Goal: Transaction & Acquisition: Purchase product/service

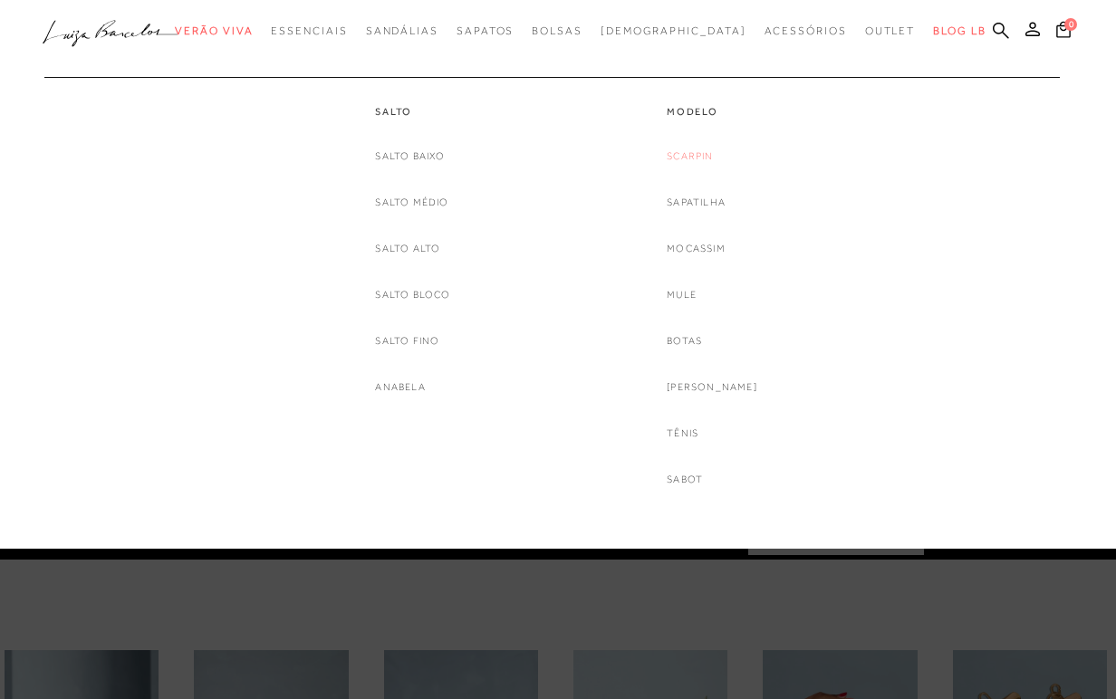
click at [698, 158] on link "Scarpin" at bounding box center [689, 156] width 46 height 19
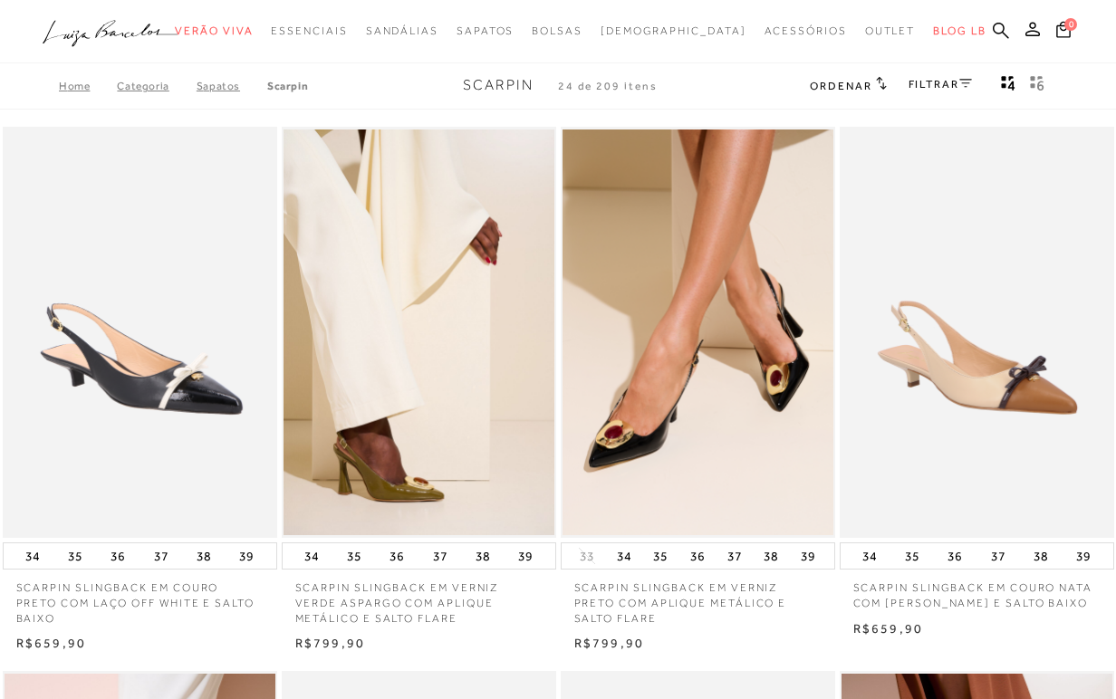
click at [911, 78] on link "FILTRAR" at bounding box center [939, 84] width 63 height 13
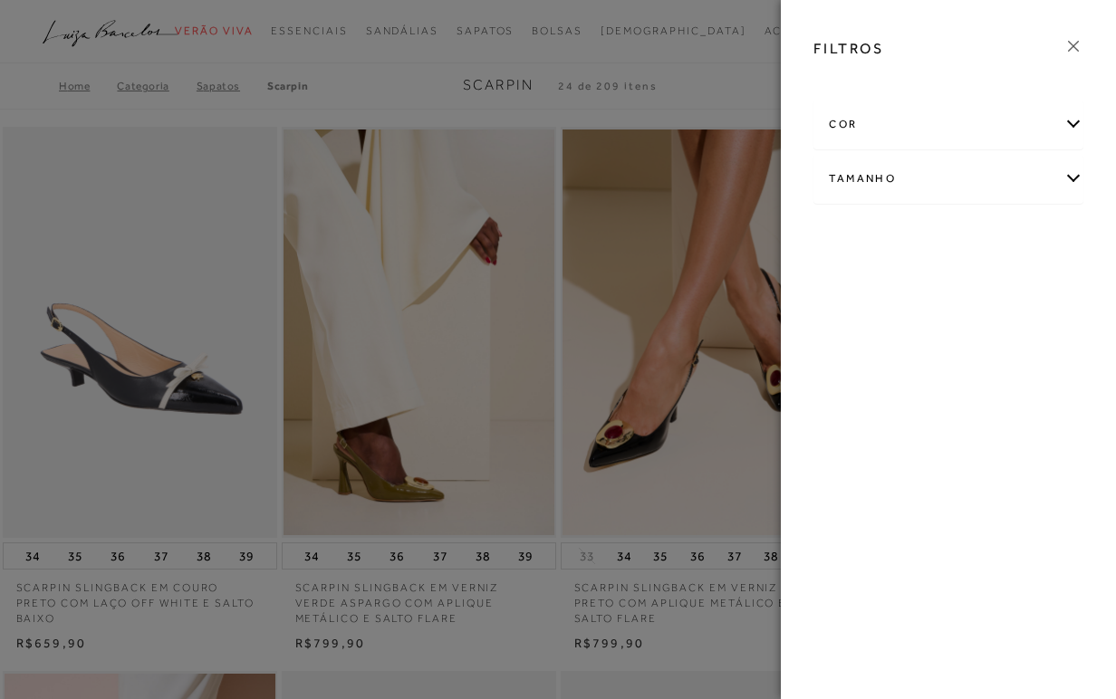
click at [853, 127] on div "cor" at bounding box center [948, 125] width 268 height 48
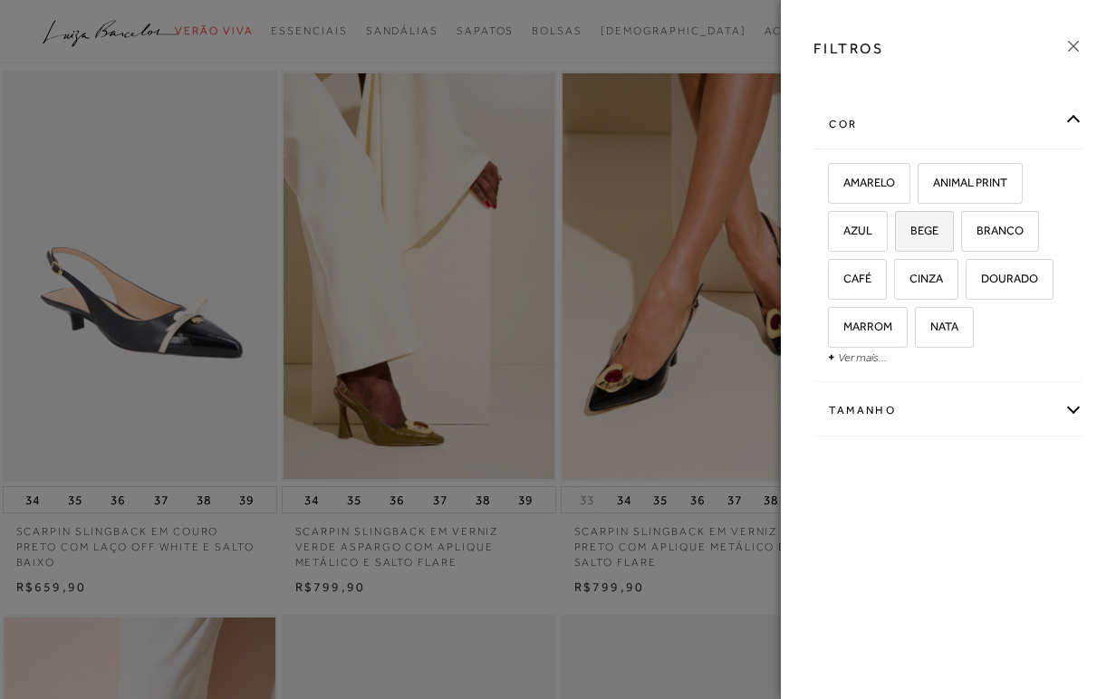
scroll to position [62, 0]
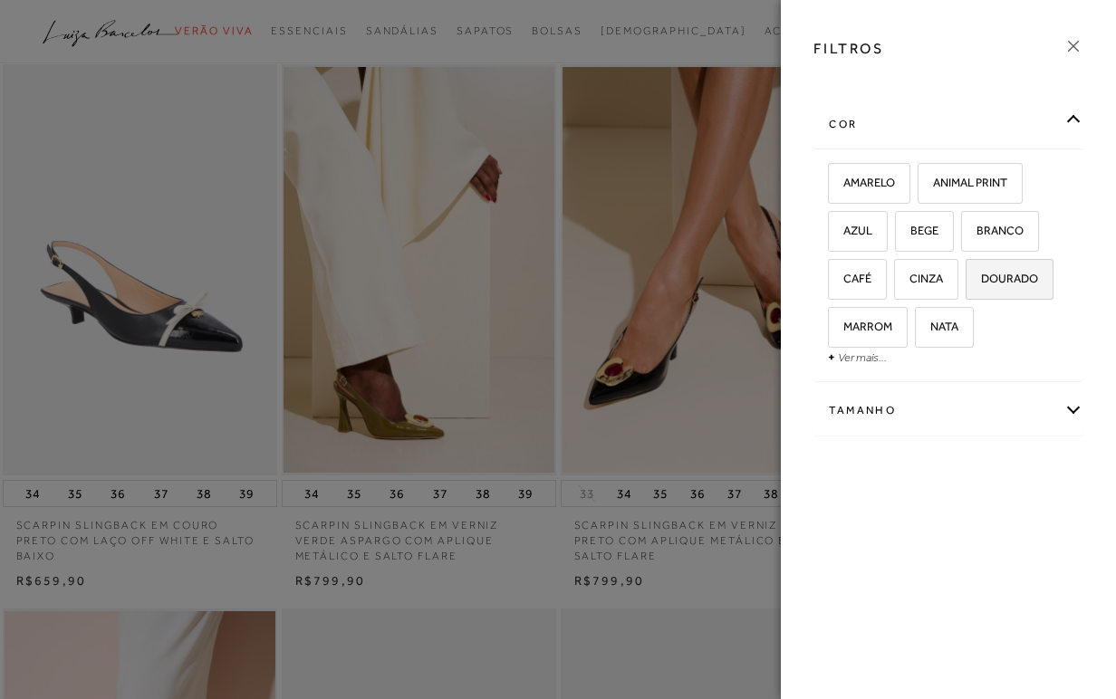
click at [1028, 280] on span "DOURADO" at bounding box center [1002, 279] width 71 height 14
click at [981, 280] on input "DOURADO" at bounding box center [972, 282] width 18 height 18
checkbox input "true"
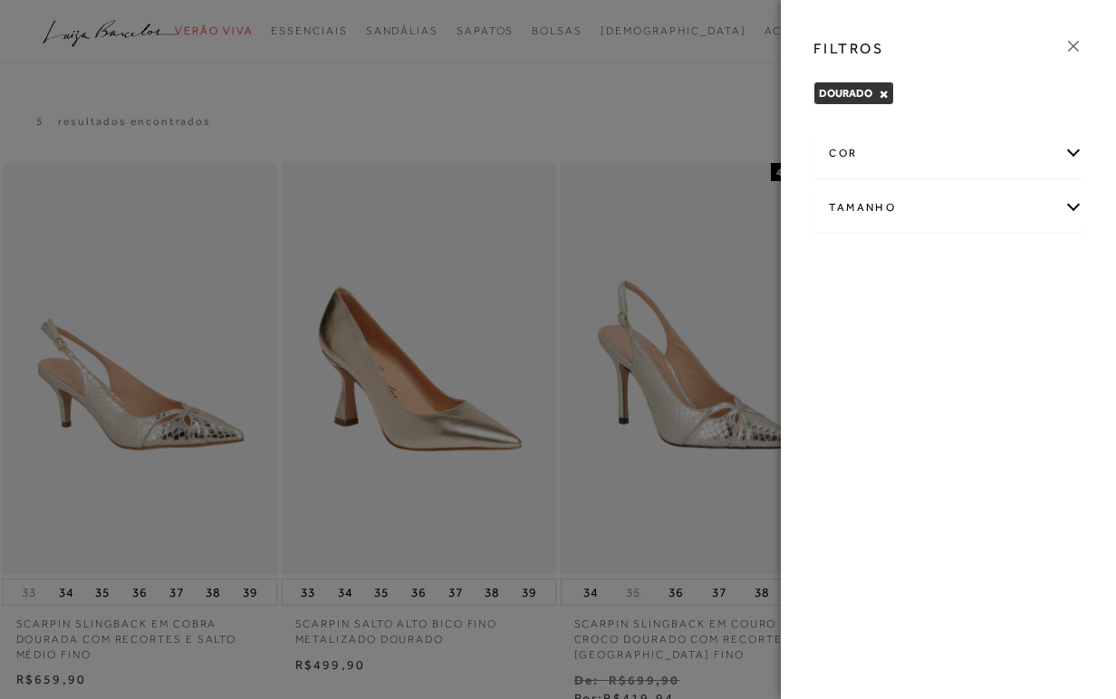
click at [1073, 47] on icon at bounding box center [1073, 46] width 20 height 20
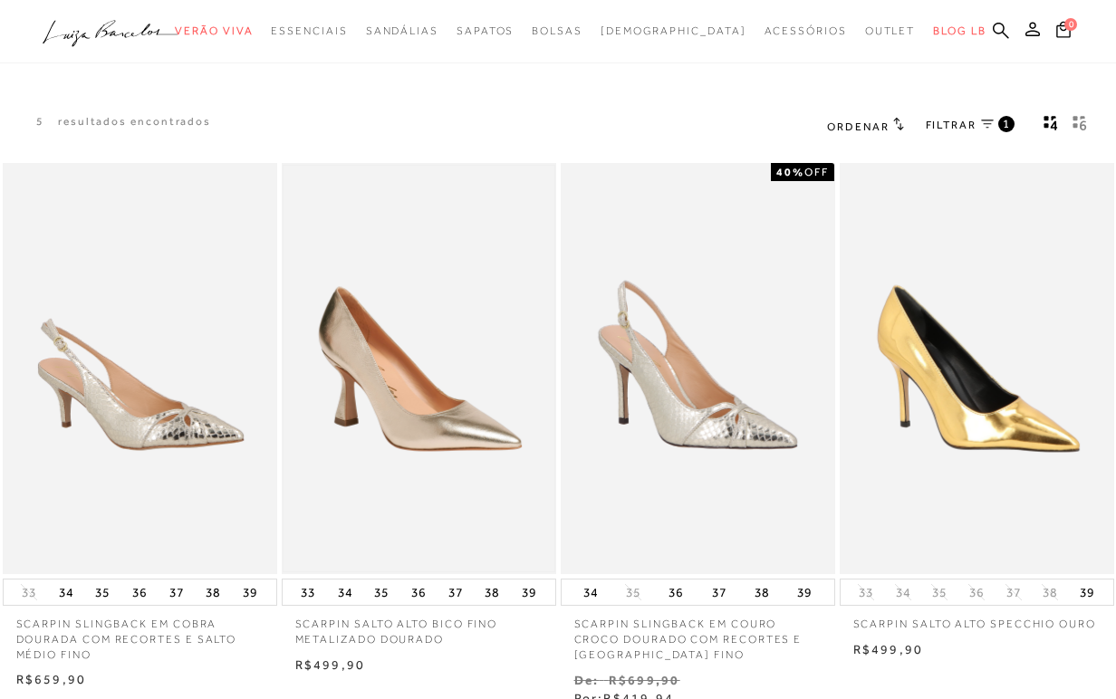
click at [384, 325] on img at bounding box center [418, 369] width 271 height 407
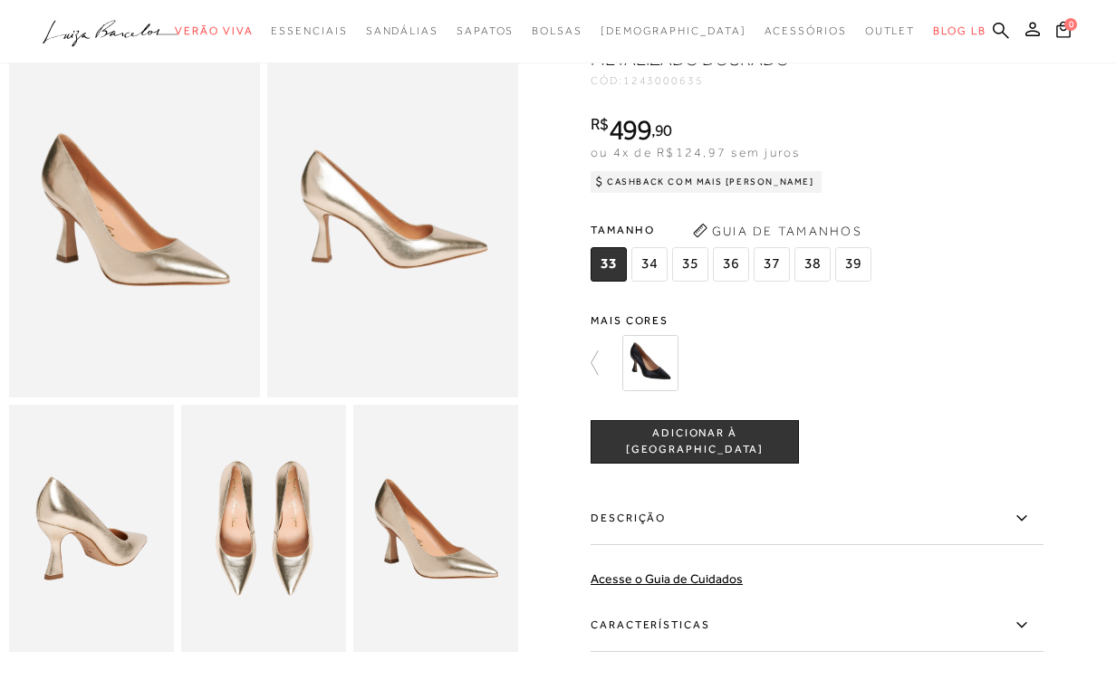
scroll to position [109, 0]
click at [418, 553] on img at bounding box center [435, 527] width 165 height 247
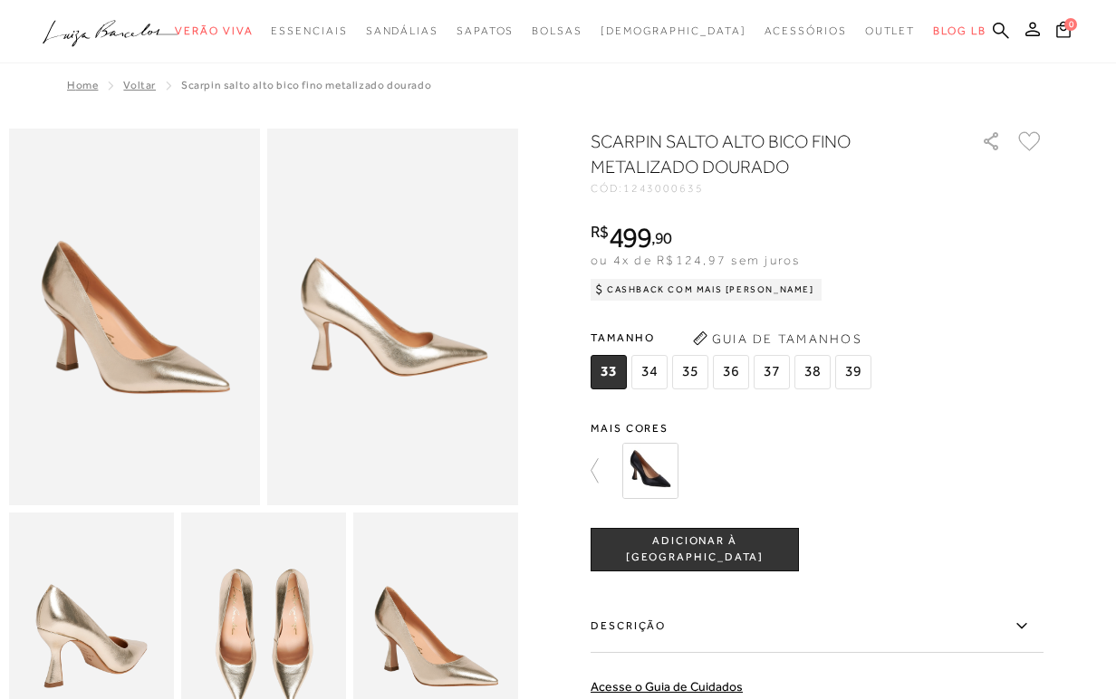
scroll to position [0, 0]
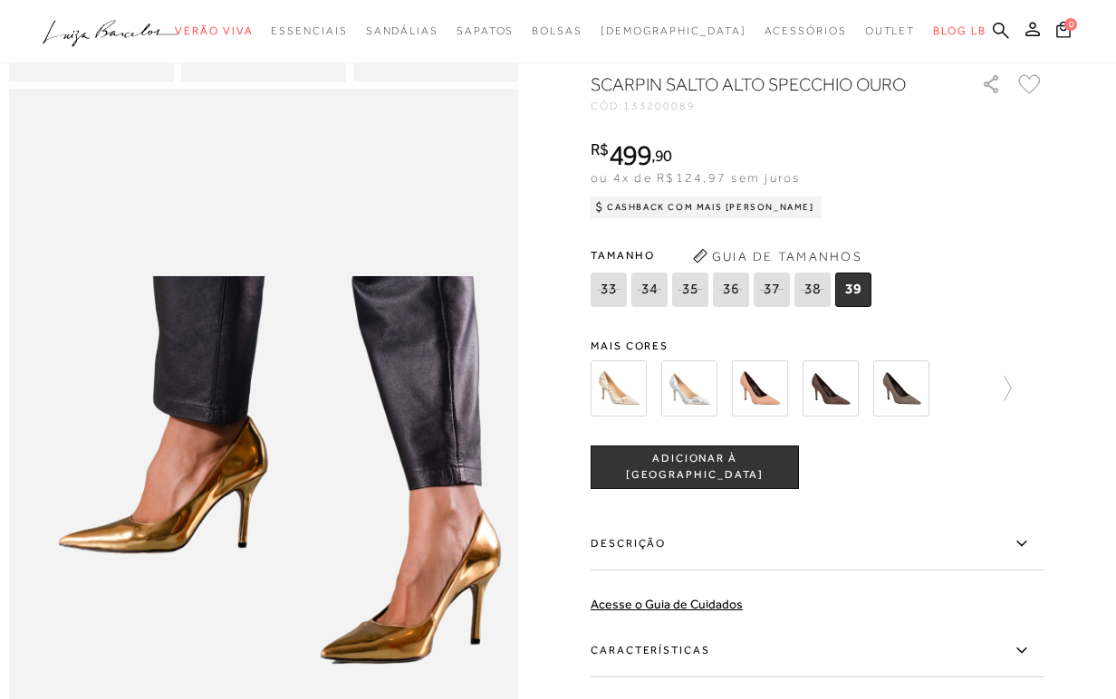
scroll to position [674, 0]
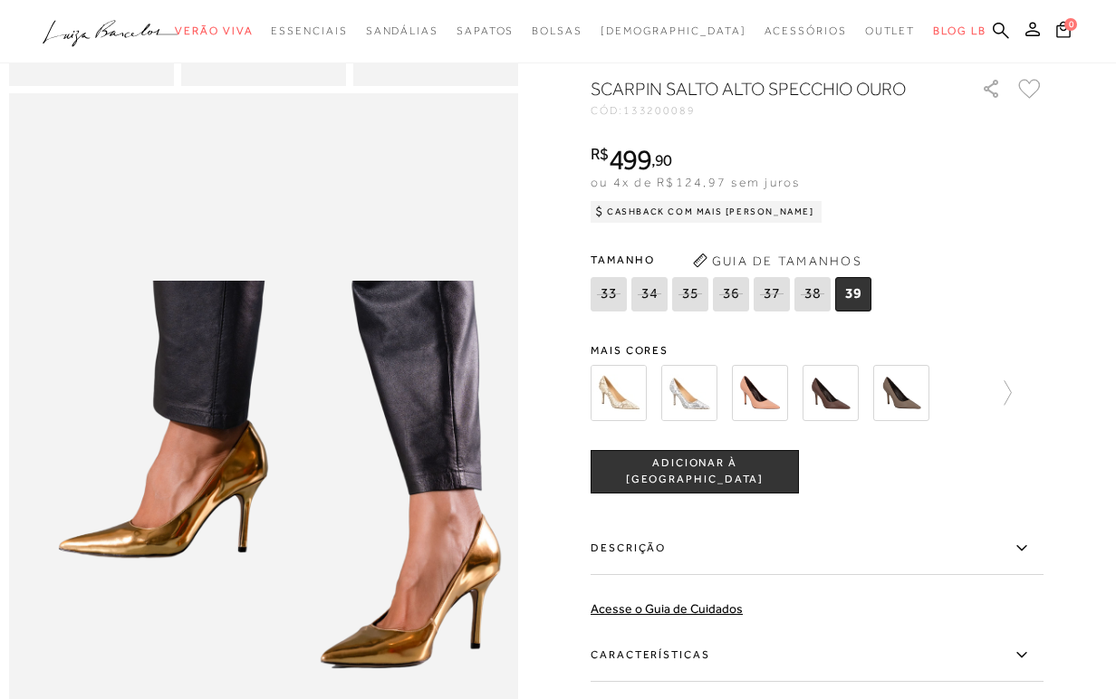
click at [631, 393] on img at bounding box center [618, 392] width 56 height 56
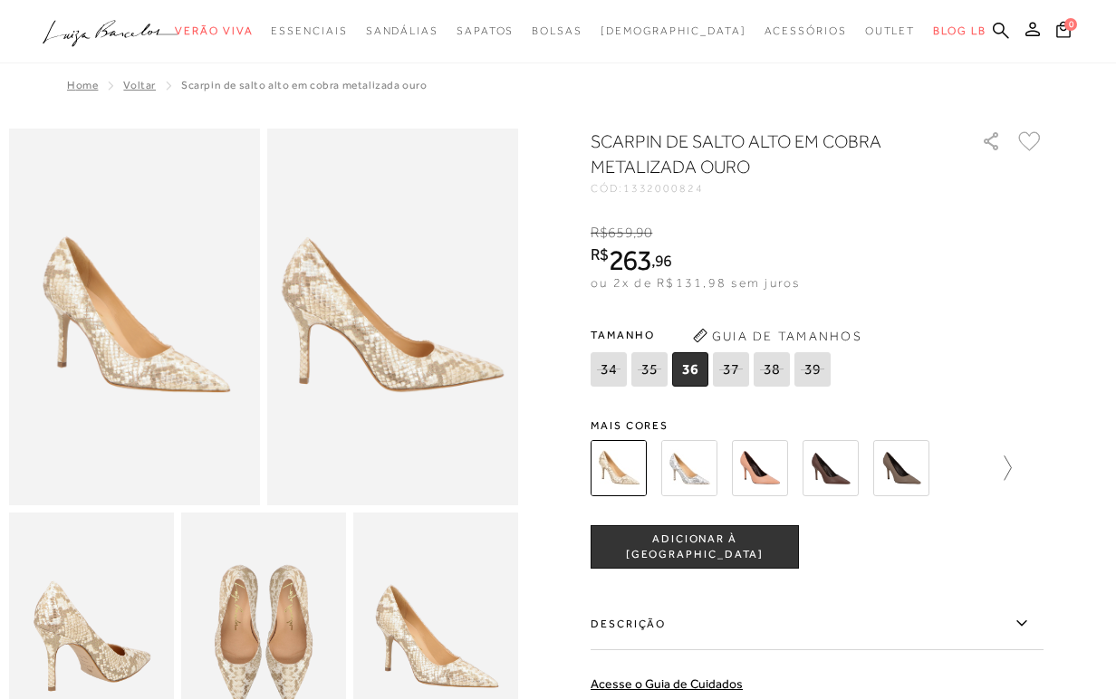
click at [991, 473] on icon at bounding box center [998, 467] width 25 height 25
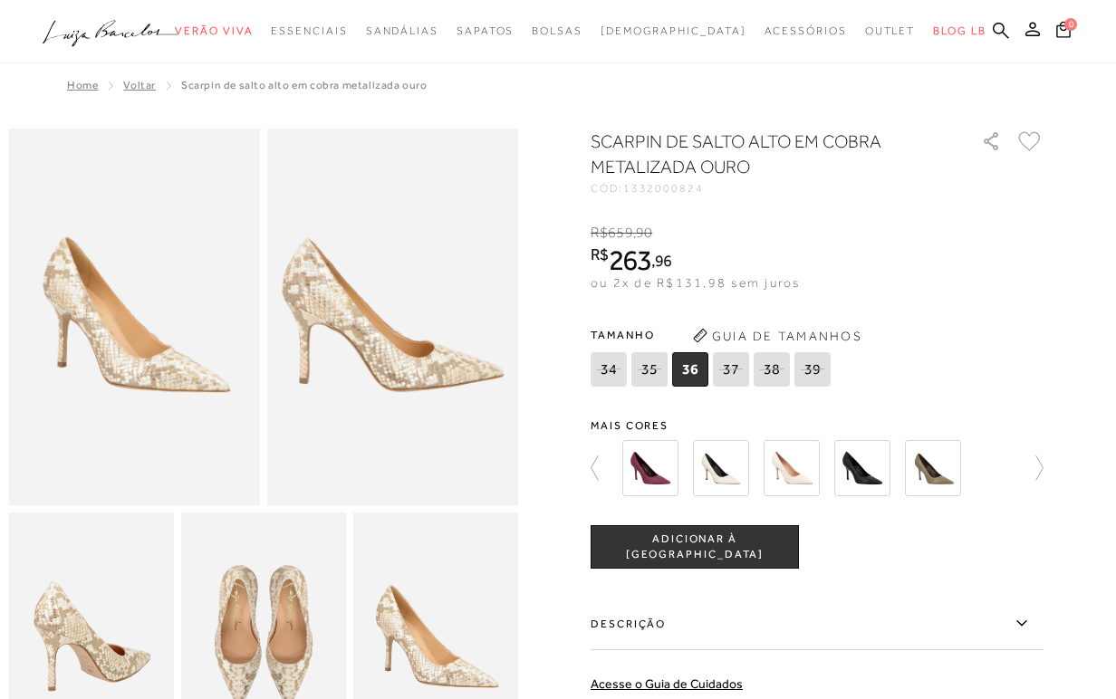
click at [1007, 469] on div at bounding box center [816, 468] width 453 height 67
click at [1038, 454] on link at bounding box center [1030, 468] width 25 height 67
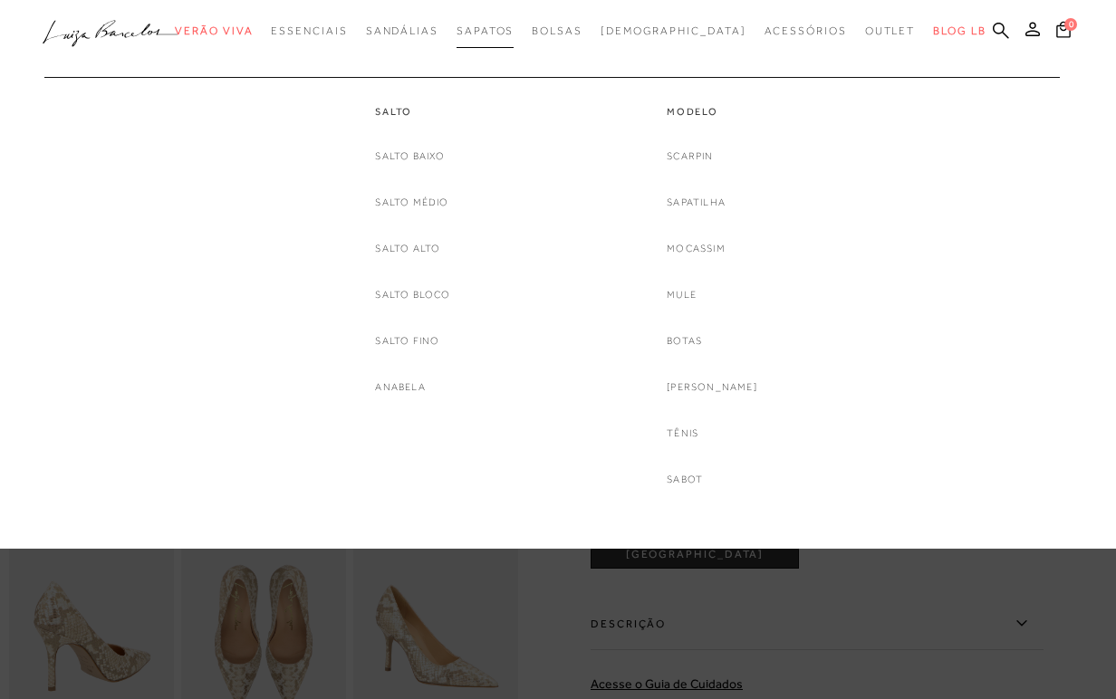
click at [513, 31] on span "Sapatos" at bounding box center [484, 30] width 57 height 13
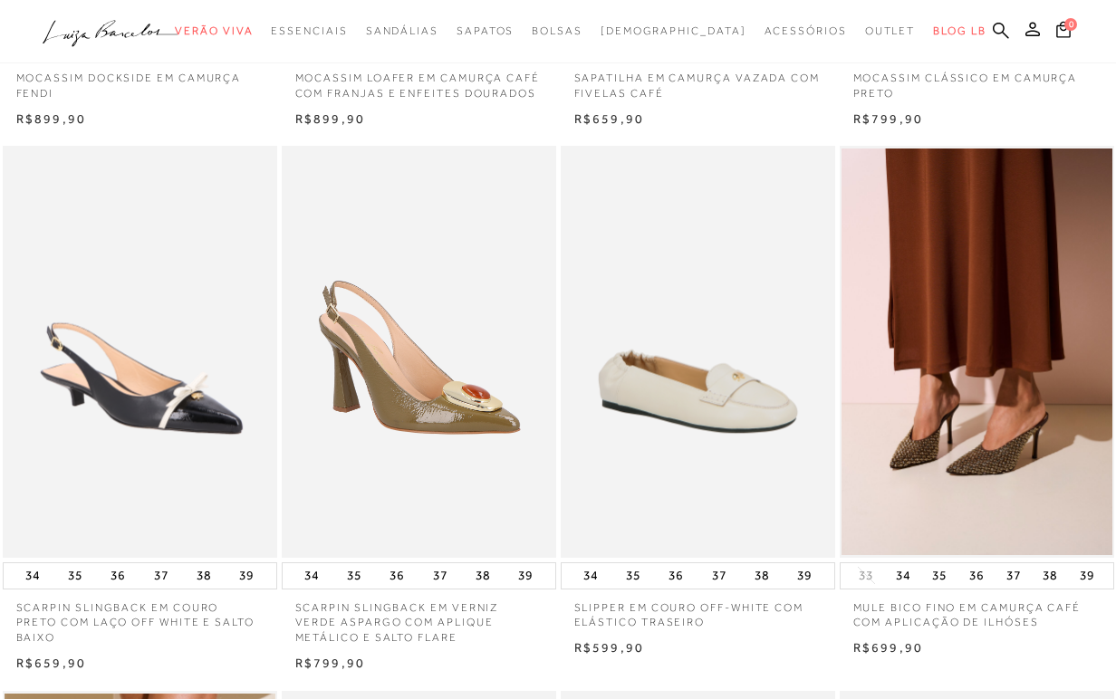
scroll to position [499, 0]
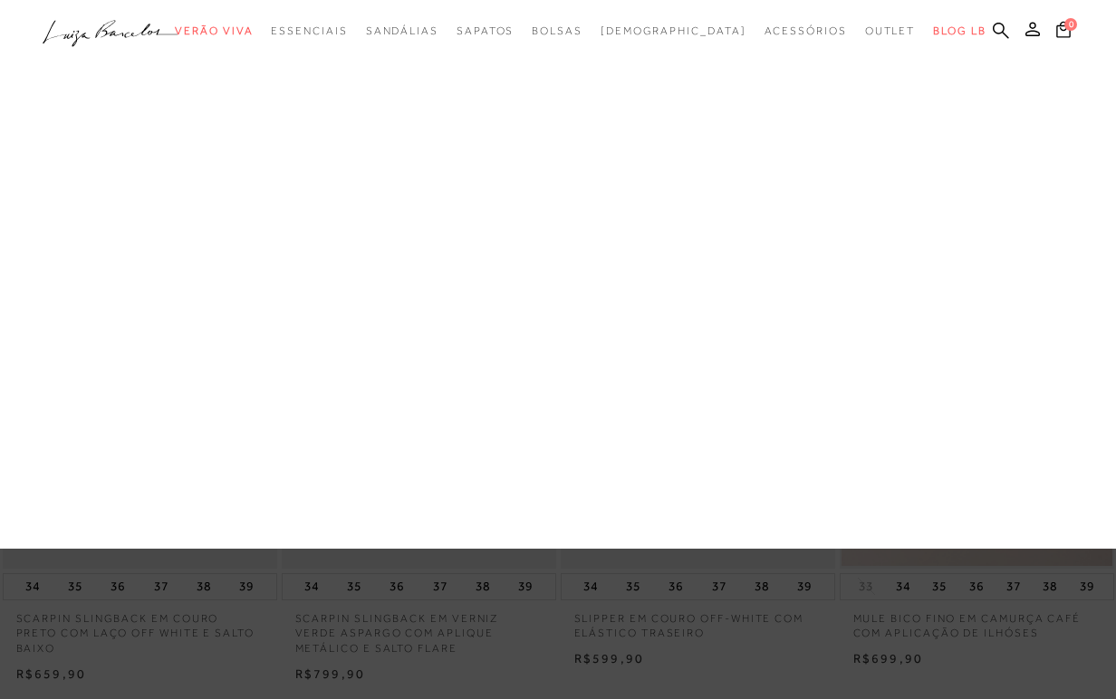
click at [503, 26] on span "Sapatos" at bounding box center [484, 30] width 57 height 13
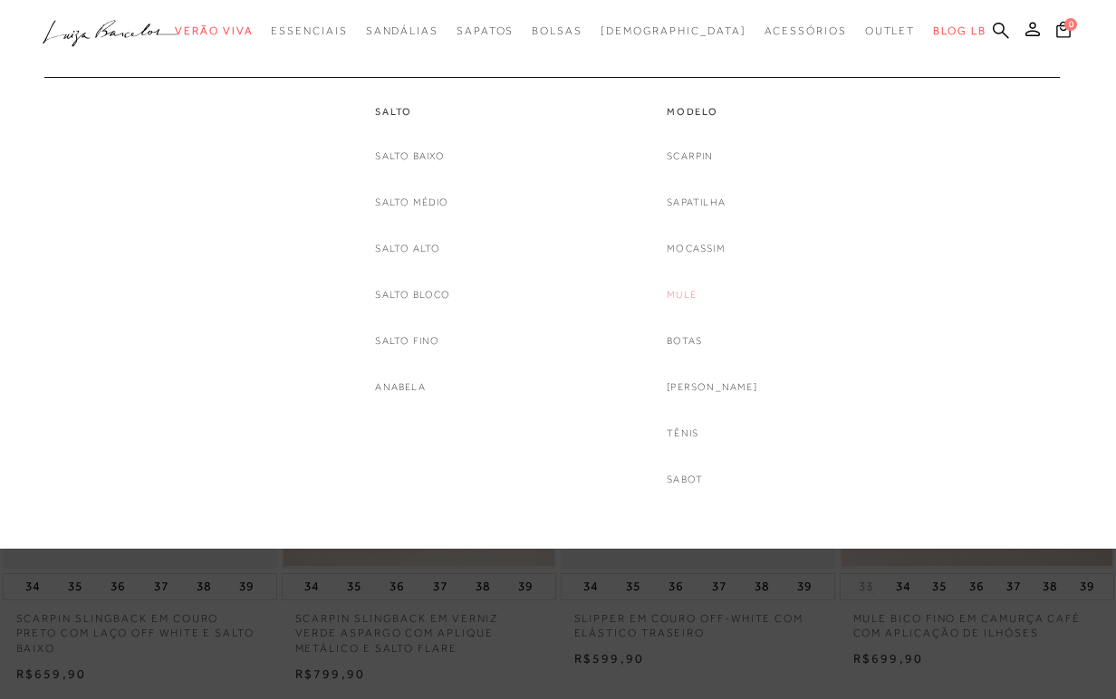
click at [696, 294] on link "Mule" at bounding box center [681, 294] width 30 height 19
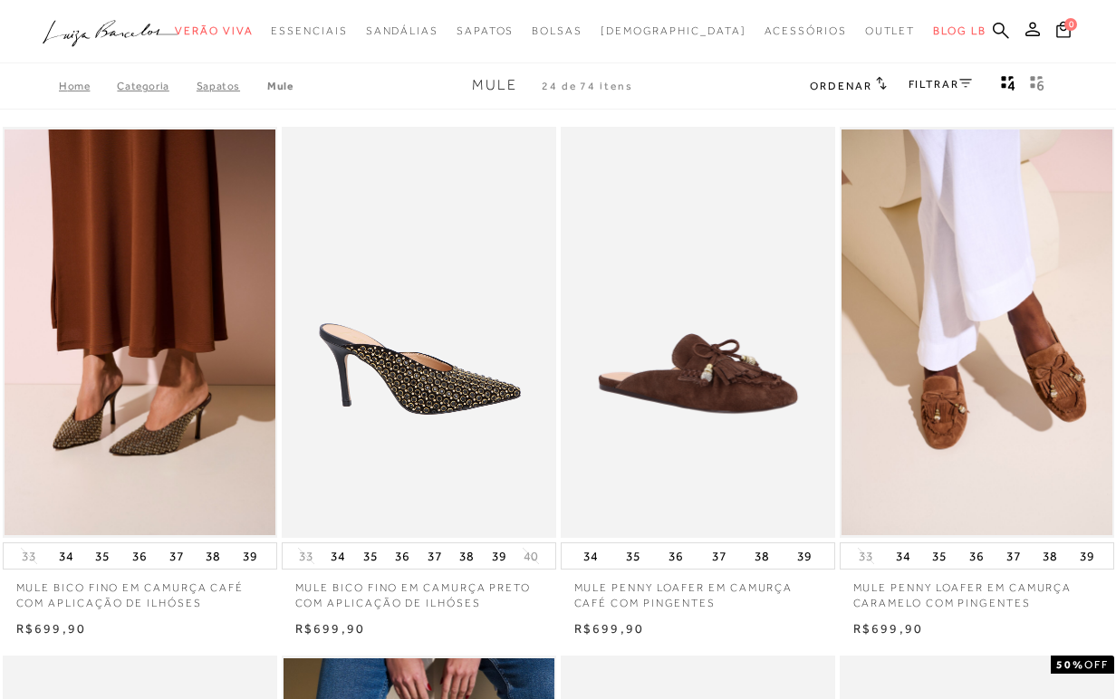
click at [940, 79] on link "FILTRAR" at bounding box center [939, 84] width 63 height 13
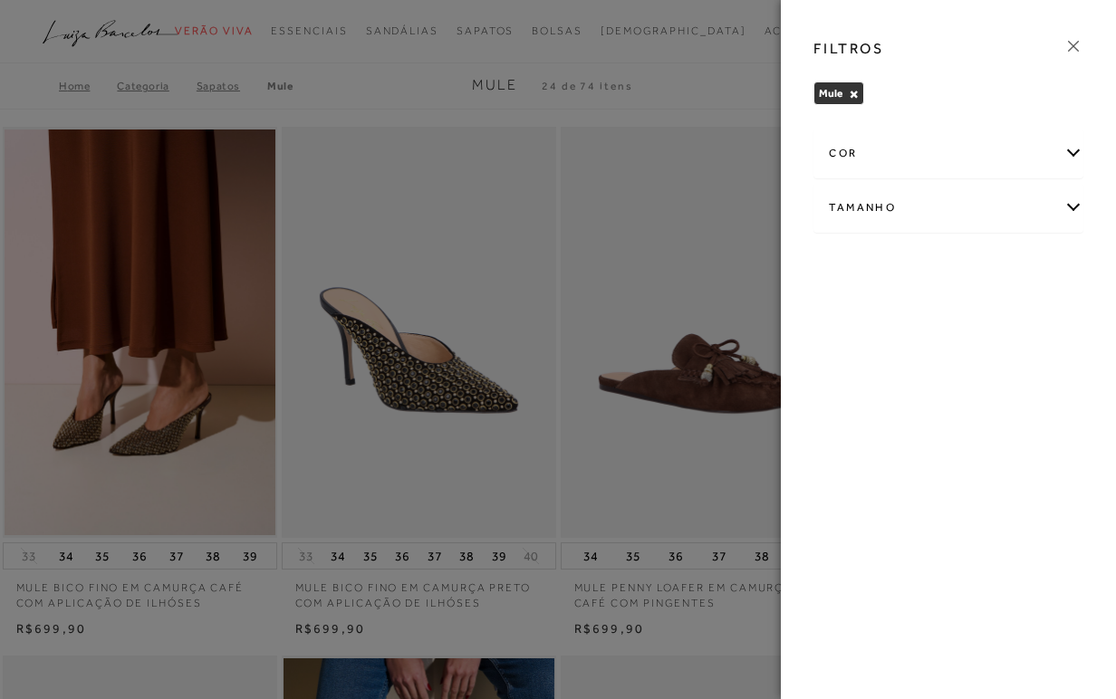
click at [850, 150] on div "cor" at bounding box center [948, 153] width 268 height 48
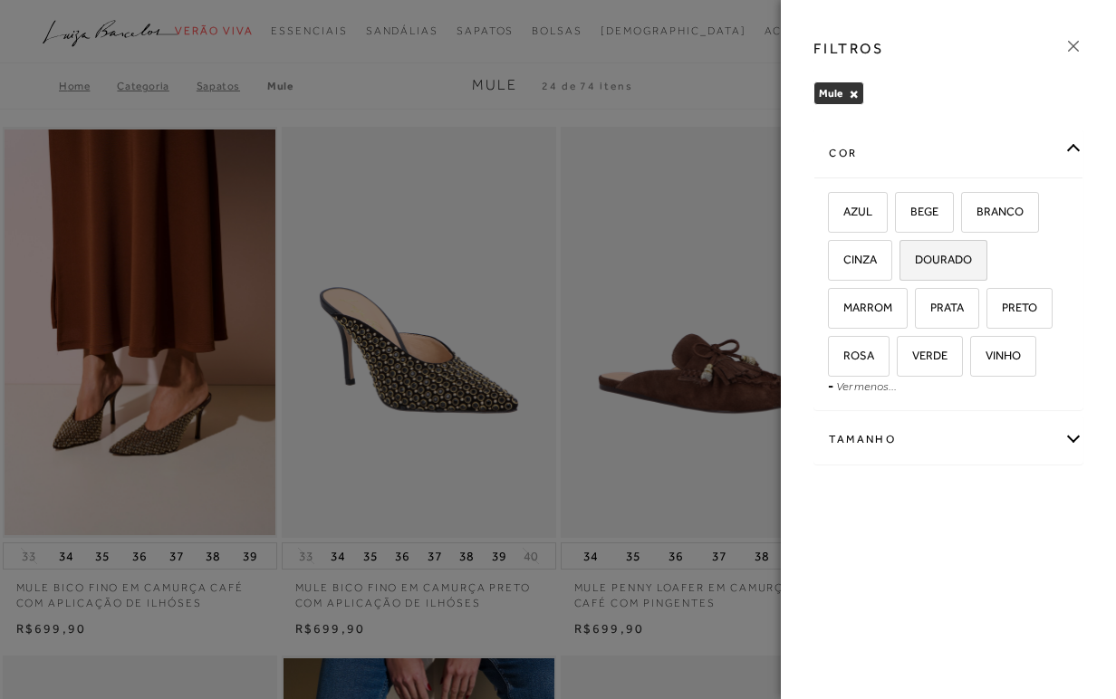
click at [956, 264] on span "DOURADO" at bounding box center [936, 260] width 71 height 14
click at [915, 264] on input "DOURADO" at bounding box center [905, 263] width 18 height 18
checkbox input "true"
